Goal: Task Accomplishment & Management: Complete application form

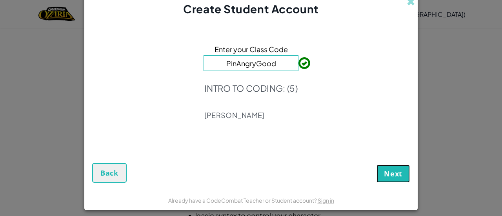
click at [391, 177] on span "Next" at bounding box center [393, 173] width 18 height 9
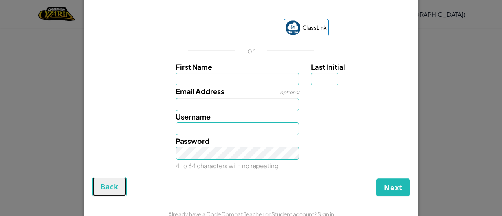
click at [110, 189] on span "Back" at bounding box center [109, 186] width 18 height 9
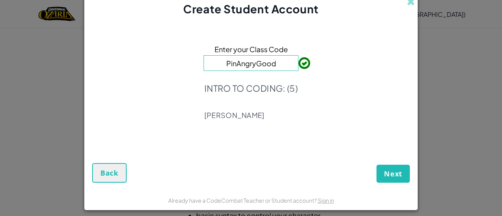
click at [110, 189] on form "Enter your Class Code PinAngryGood INTRO TO CODING: (5) [PERSON_NAME] Next Back" at bounding box center [251, 103] width 334 height 173
click at [111, 184] on form "Enter your Class Code PinAngryGood INTRO TO CODING: (5) [PERSON_NAME] Next Back" at bounding box center [251, 103] width 334 height 173
click at [111, 175] on span "Back" at bounding box center [109, 172] width 18 height 9
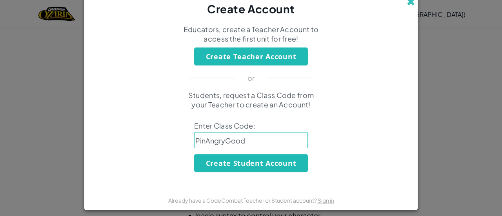
click at [408, 4] on span at bounding box center [411, 2] width 8 height 8
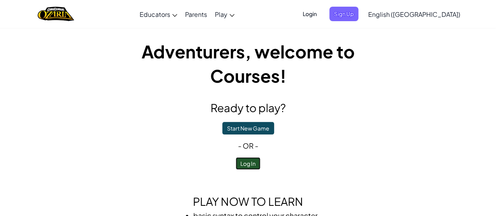
click at [253, 164] on button "Log In" at bounding box center [248, 163] width 25 height 13
